Goal: Transaction & Acquisition: Book appointment/travel/reservation

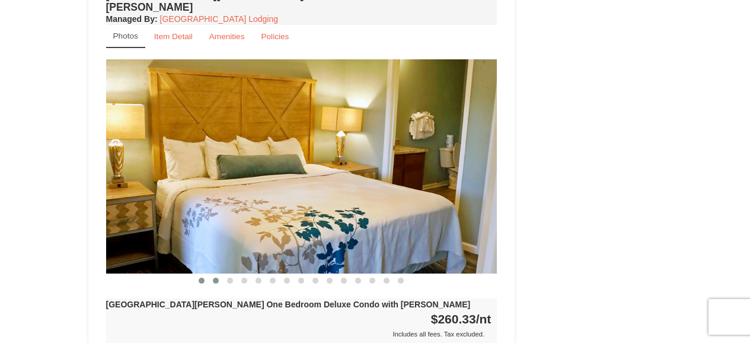
click at [213, 274] on button at bounding box center [216, 280] width 14 height 12
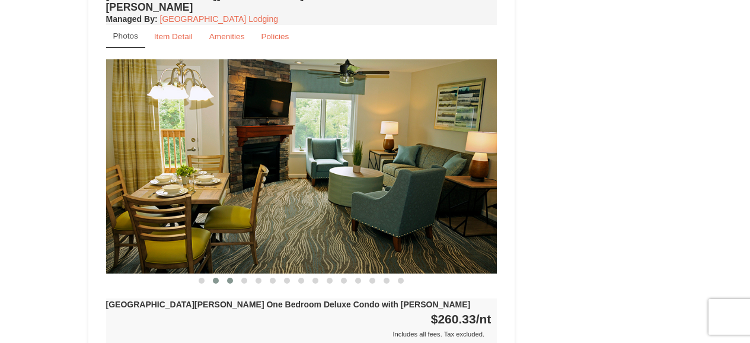
click at [233, 274] on button at bounding box center [230, 280] width 14 height 12
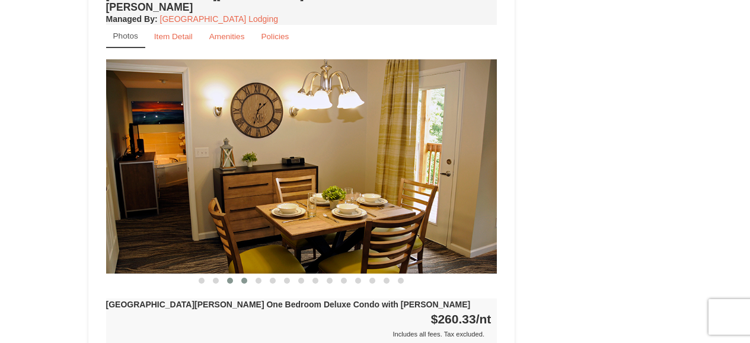
click at [247, 274] on button at bounding box center [244, 280] width 14 height 12
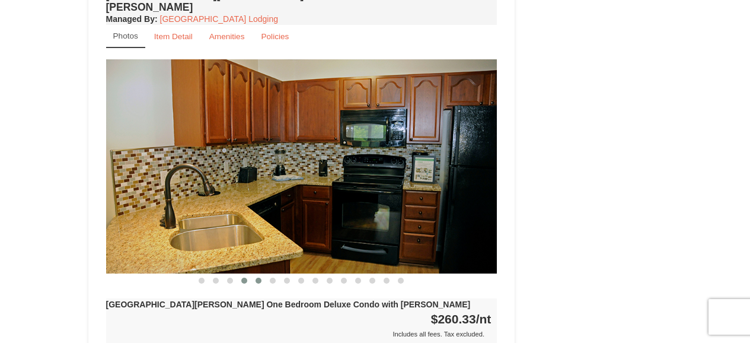
click at [261, 274] on button at bounding box center [258, 280] width 14 height 12
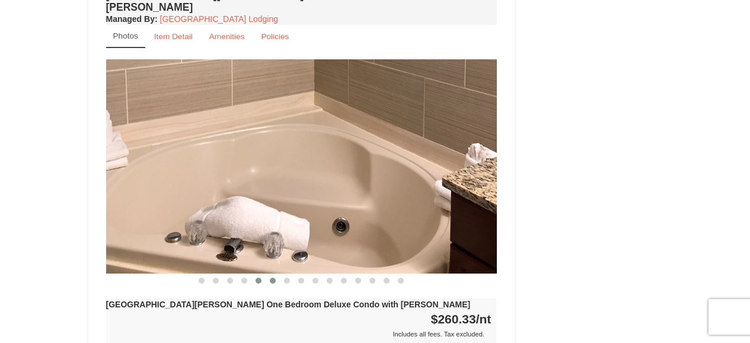
click at [276, 277] on span at bounding box center [273, 280] width 6 height 6
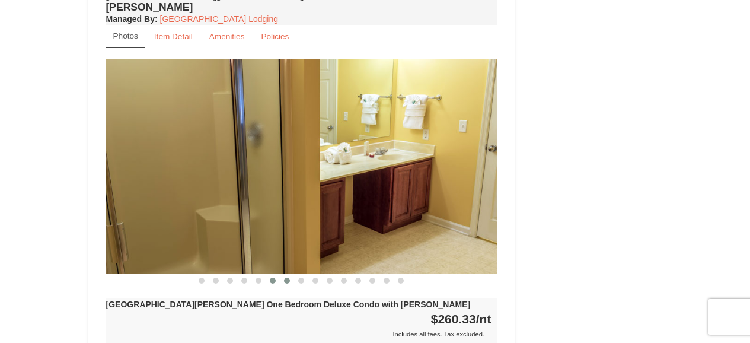
click at [288, 277] on span at bounding box center [287, 280] width 6 height 6
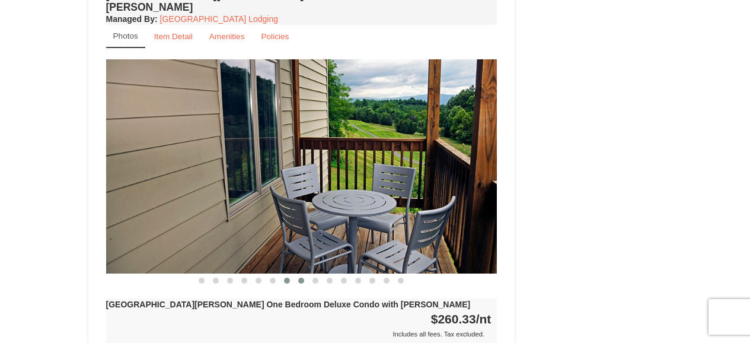
click at [303, 277] on span at bounding box center [301, 280] width 6 height 6
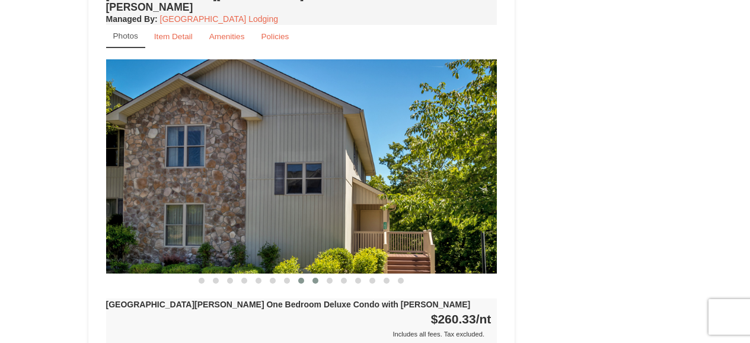
click at [314, 277] on span at bounding box center [315, 280] width 6 height 6
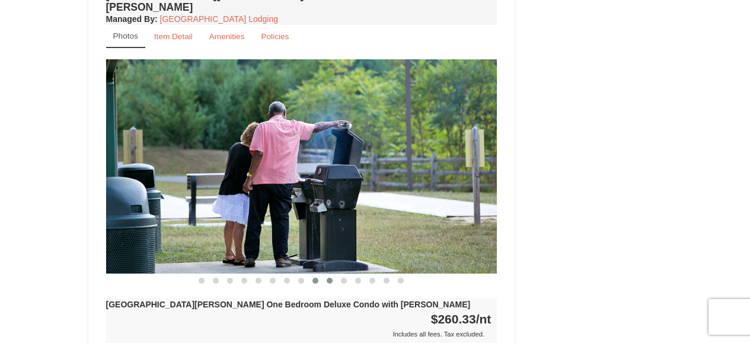
click at [329, 277] on span at bounding box center [330, 280] width 6 height 6
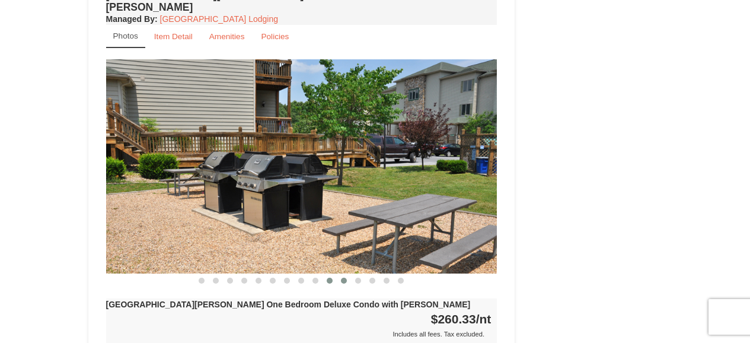
click at [343, 277] on span at bounding box center [344, 280] width 6 height 6
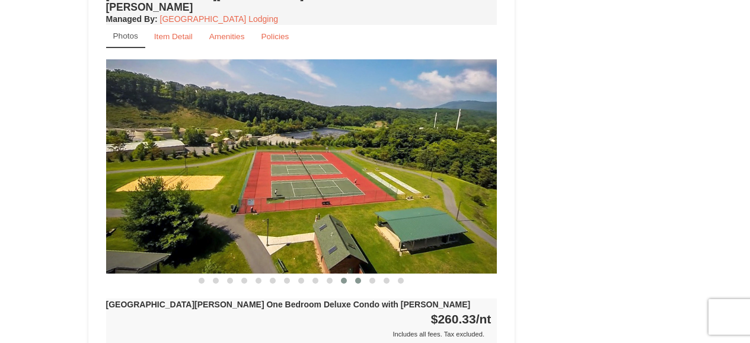
click at [360, 277] on span at bounding box center [358, 280] width 6 height 6
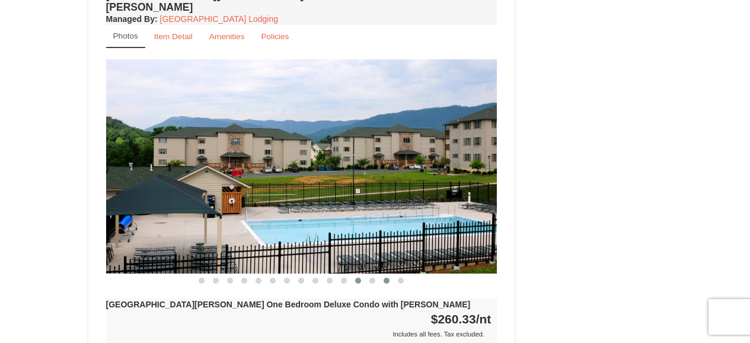
click at [382, 274] on button at bounding box center [386, 280] width 14 height 12
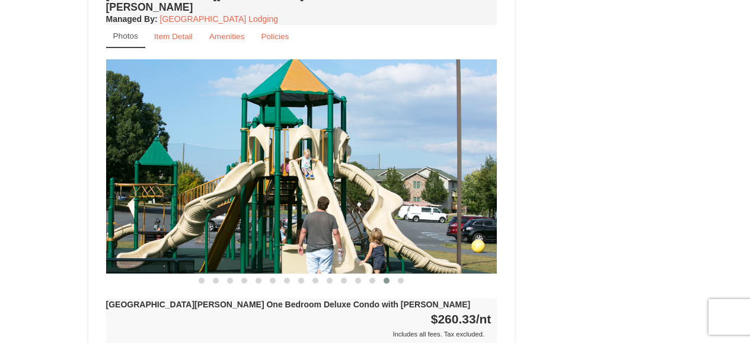
click at [387, 274] on button at bounding box center [386, 280] width 14 height 12
click at [398, 274] on button at bounding box center [400, 280] width 14 height 12
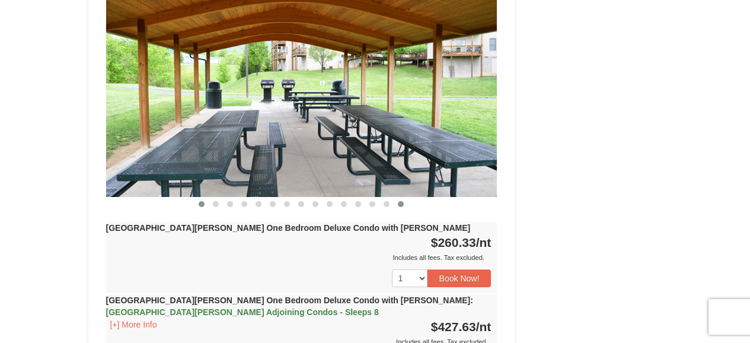
scroll to position [1089, 0]
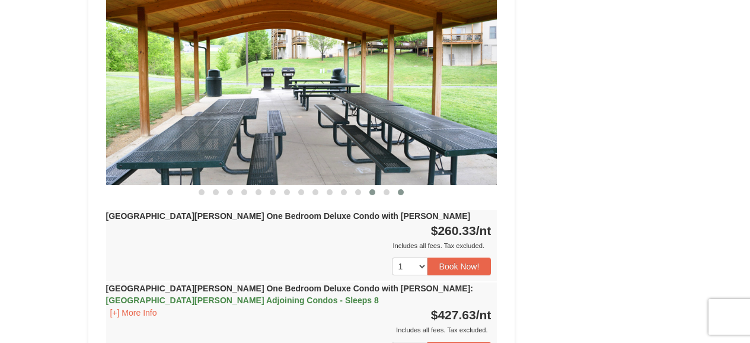
click at [373, 189] on span at bounding box center [372, 192] width 6 height 6
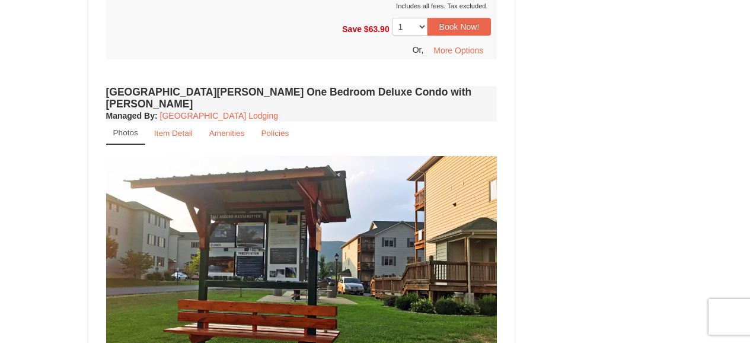
scroll to position [1098, 0]
